Goal: Use online tool/utility

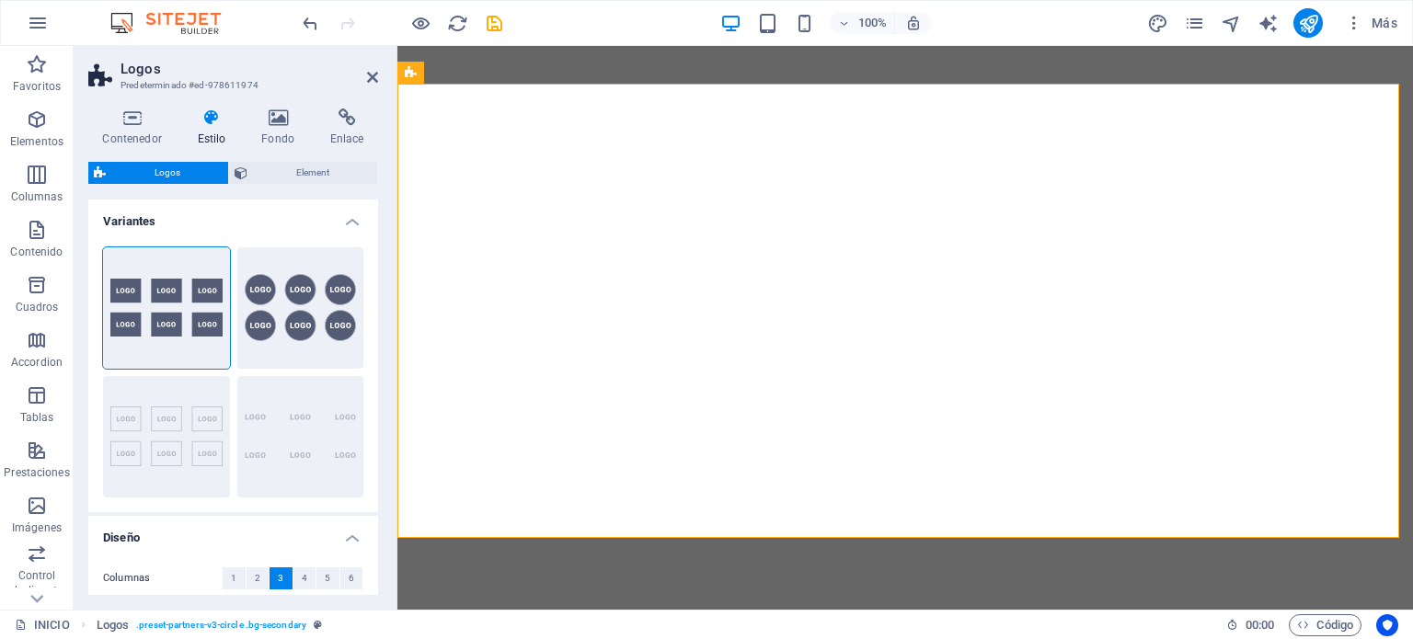
select select "rem"
select select "preset-partners-v3-circle"
click at [385, 75] on aside "Logos Predeterminado #ed-978611974 Contenedor Estilo Fondo Enlace Tamaño Altura…" at bounding box center [236, 328] width 324 height 564
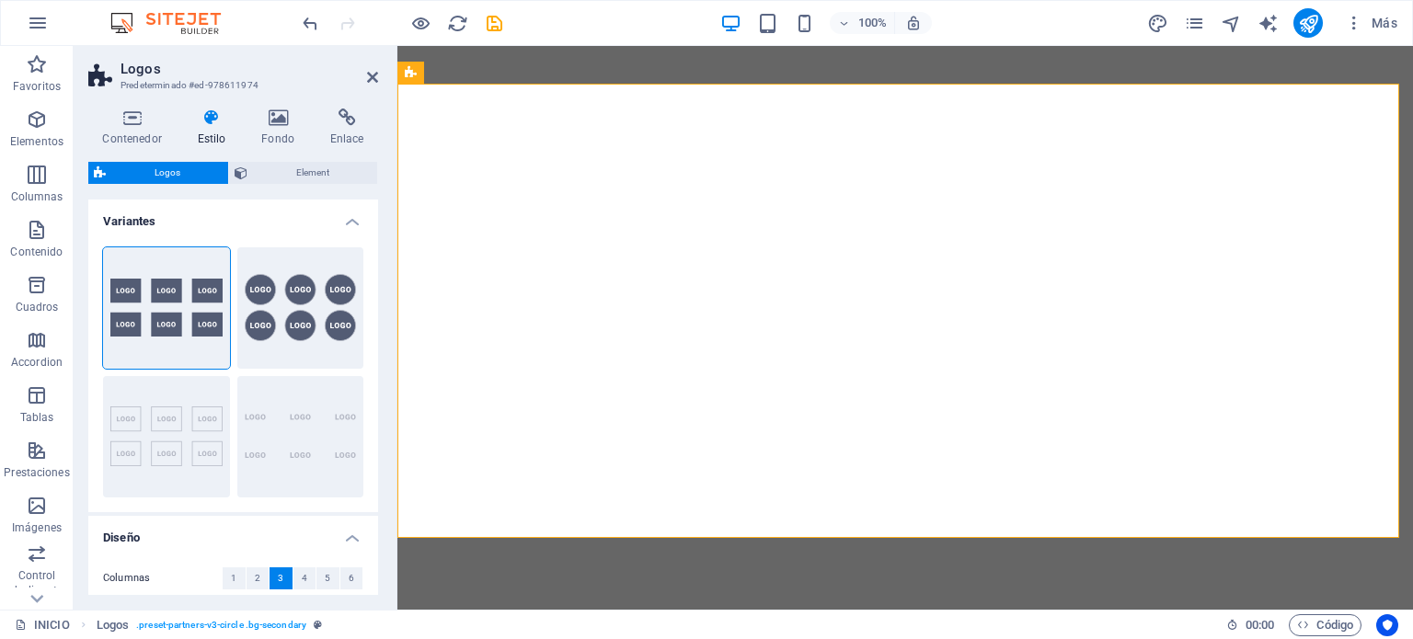
click at [363, 77] on header "Logos Predeterminado #ed-978611974" at bounding box center [233, 70] width 290 height 48
click at [369, 80] on icon at bounding box center [372, 77] width 11 height 15
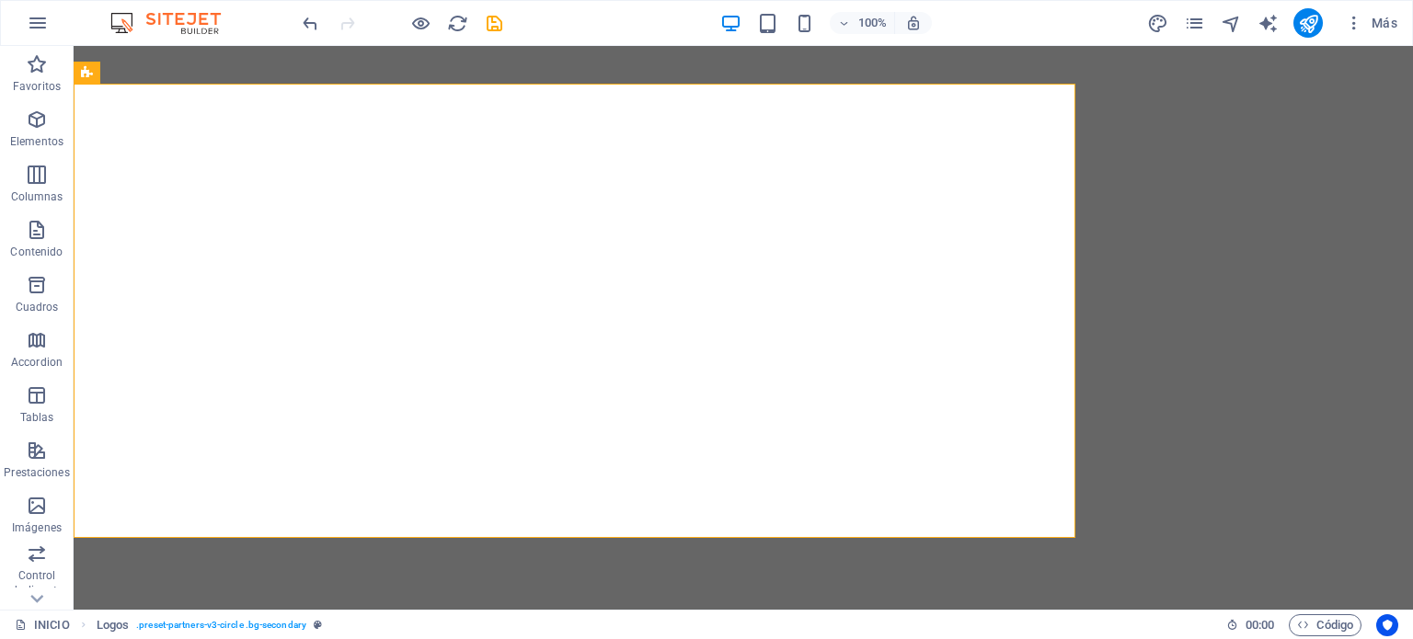
click at [443, 29] on div at bounding box center [402, 22] width 206 height 29
click at [456, 29] on icon "reload" at bounding box center [457, 23] width 21 height 21
